Goal: Navigation & Orientation: Find specific page/section

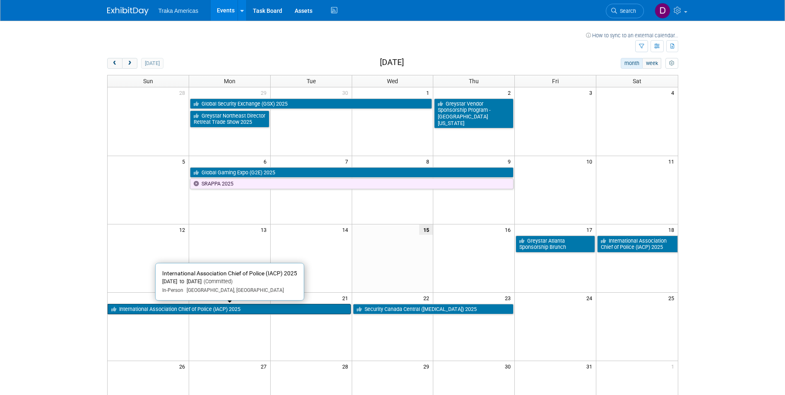
click at [286, 310] on link "International Association Chief of Police (IACP) 2025" at bounding box center [229, 309] width 243 height 11
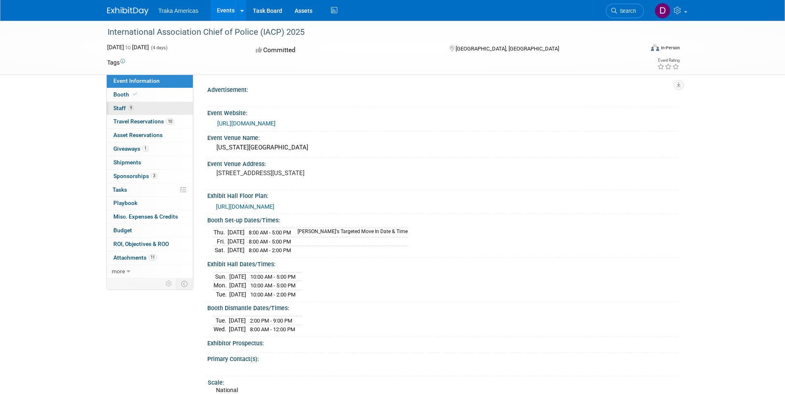
click at [128, 107] on span "9" at bounding box center [131, 108] width 6 height 6
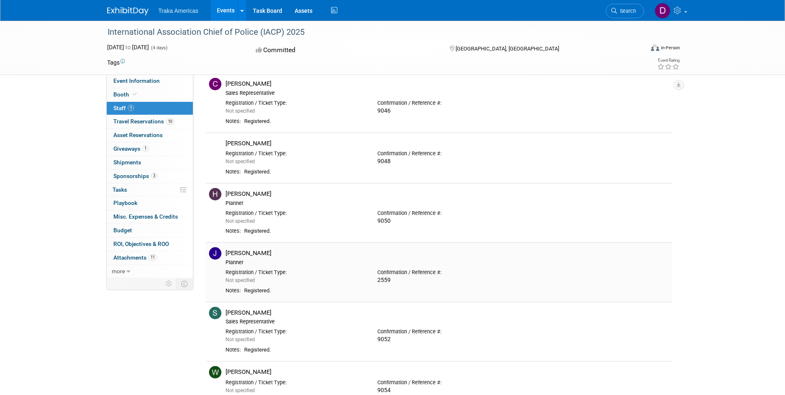
scroll to position [290, 0]
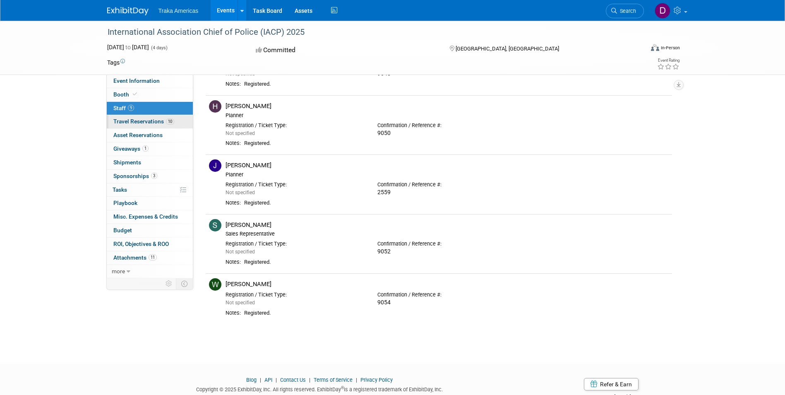
click at [134, 120] on span "Travel Reservations 10" at bounding box center [143, 121] width 61 height 7
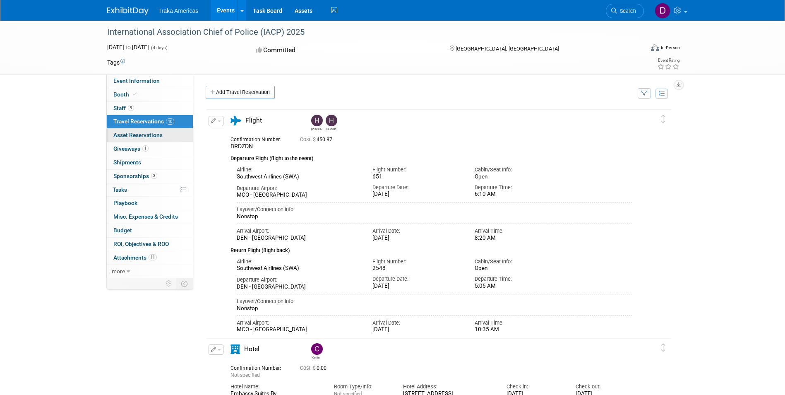
click at [136, 129] on link "0 Asset Reservations 0" at bounding box center [150, 135] width 86 height 13
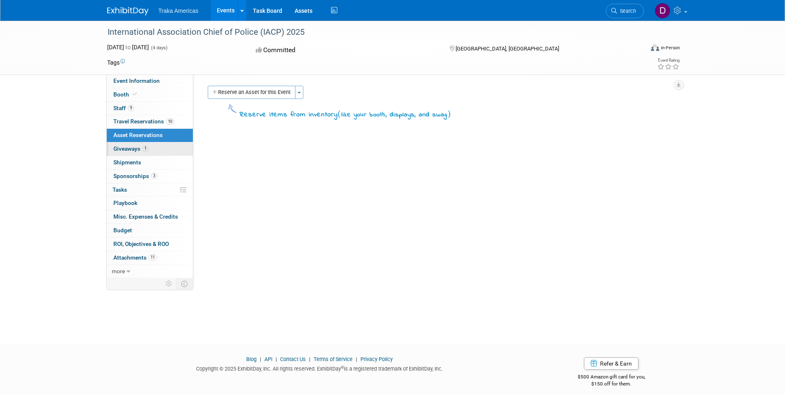
click at [155, 149] on link "1 Giveaways 1" at bounding box center [150, 148] width 86 height 13
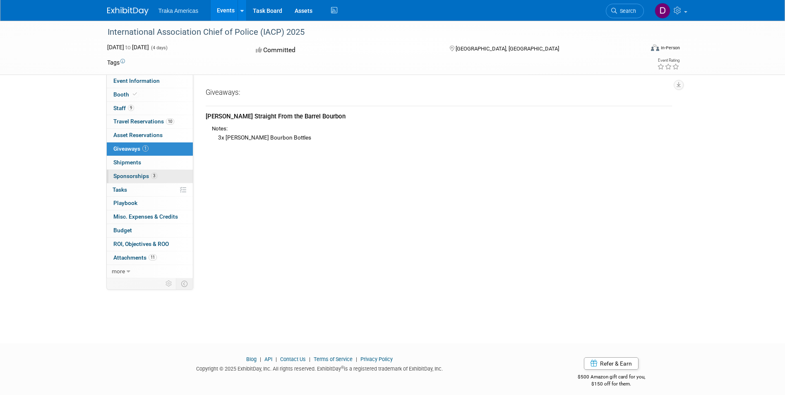
click at [150, 178] on span "Sponsorships 3" at bounding box center [135, 176] width 44 height 7
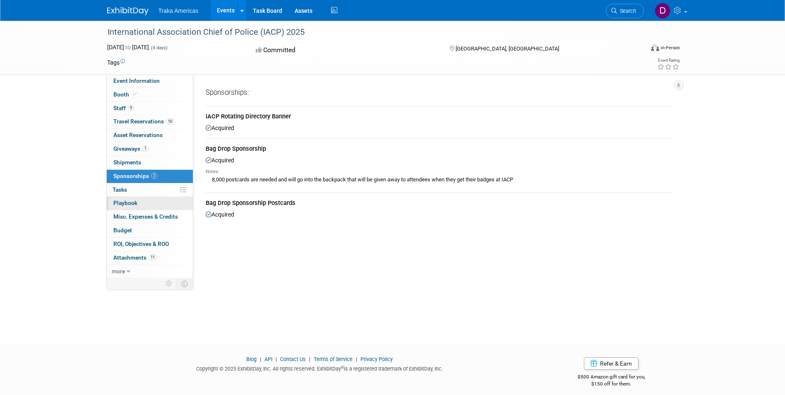
click at [139, 200] on link "0 Playbook 0" at bounding box center [150, 203] width 86 height 13
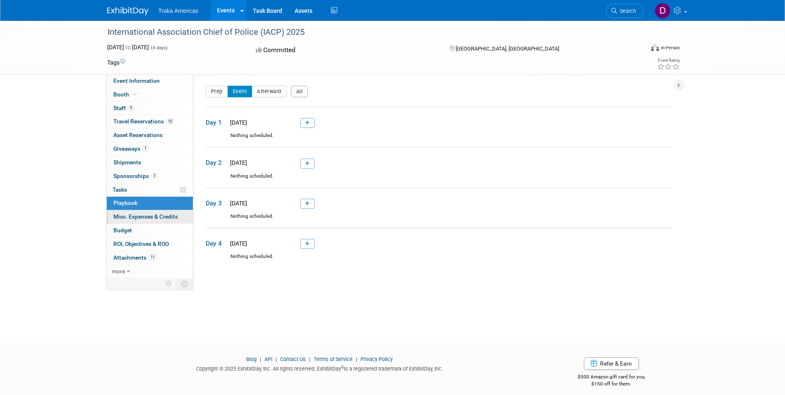
click at [159, 217] on span "Misc. Expenses & Credits 0" at bounding box center [145, 216] width 65 height 7
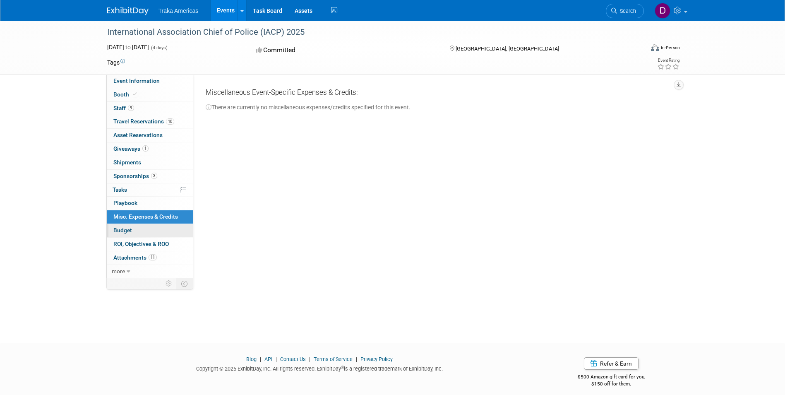
click at [159, 233] on link "Budget" at bounding box center [150, 230] width 86 height 13
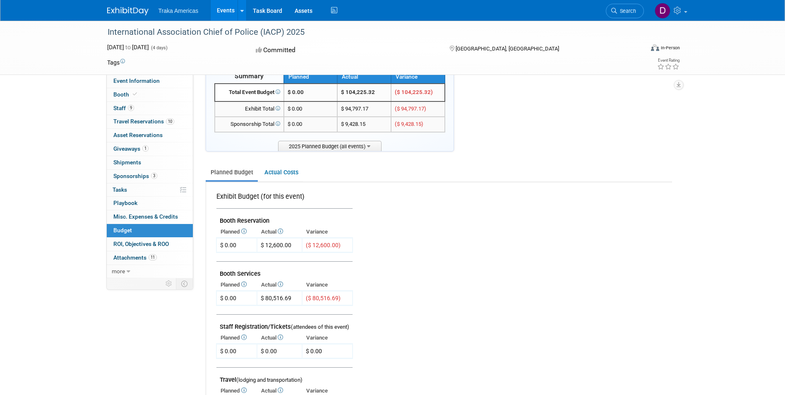
scroll to position [41, 0]
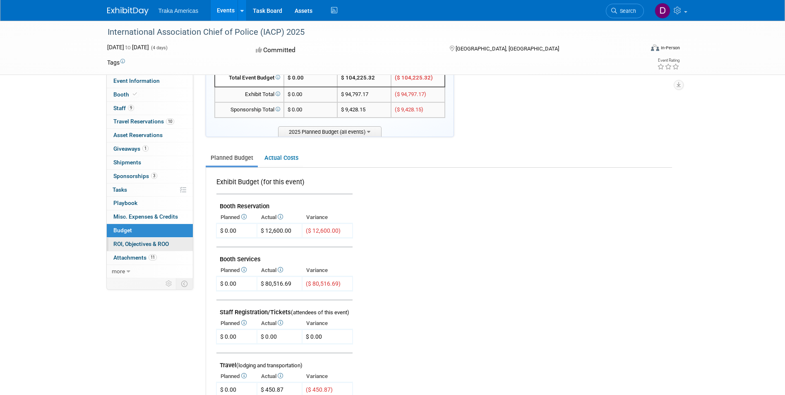
click at [153, 243] on span "ROI, Objectives & ROO 0" at bounding box center [140, 243] width 55 height 7
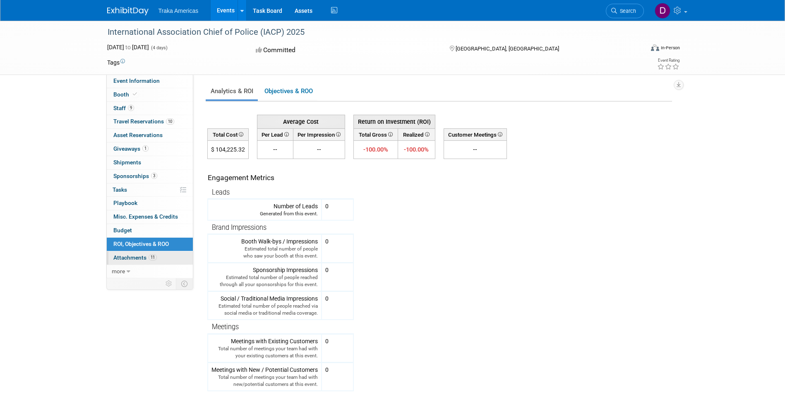
click at [154, 254] on span "11" at bounding box center [153, 257] width 8 height 6
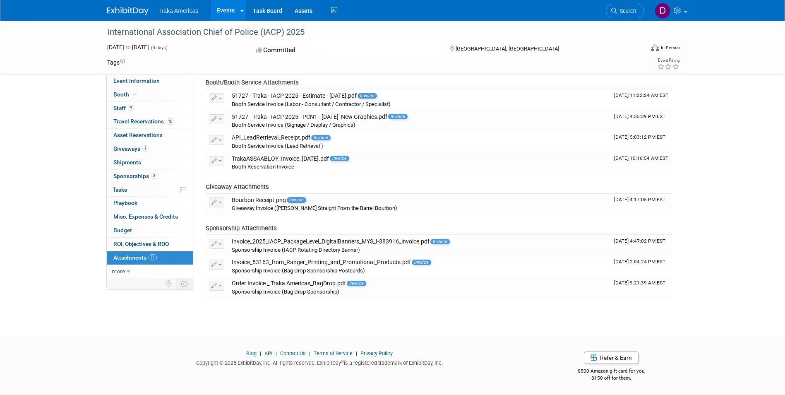
scroll to position [119, 0]
click at [137, 274] on link "more" at bounding box center [150, 271] width 86 height 13
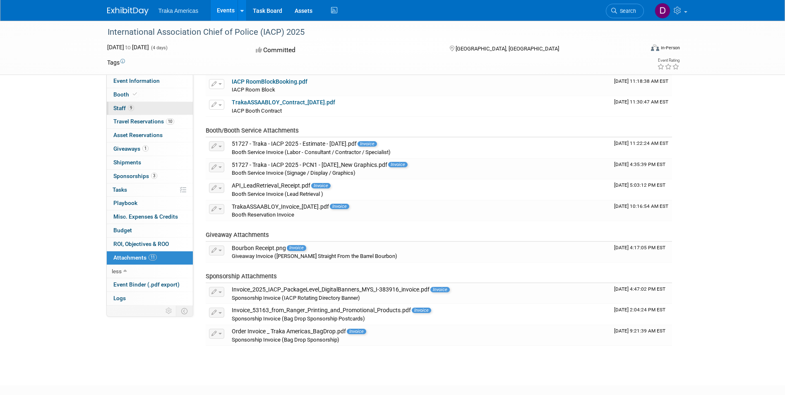
scroll to position [0, 0]
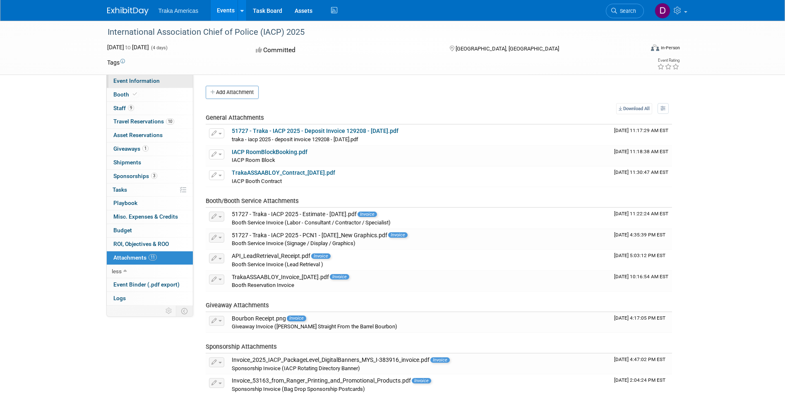
click at [131, 78] on span "Event Information" at bounding box center [136, 80] width 46 height 7
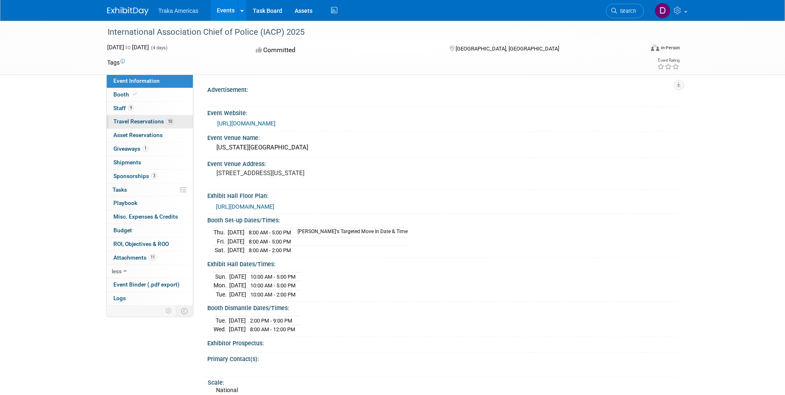
click at [148, 118] on link "10 Travel Reservations 10" at bounding box center [150, 121] width 86 height 13
